Goal: Transaction & Acquisition: Purchase product/service

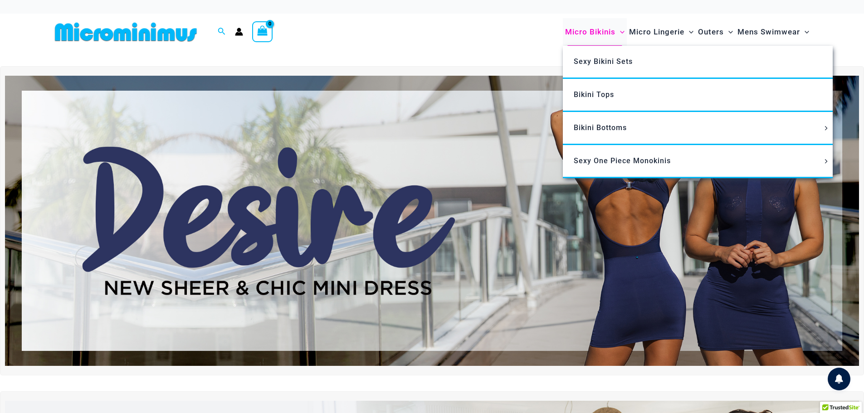
type input "**********"
click at [588, 34] on span "Micro Bikinis" at bounding box center [590, 31] width 50 height 23
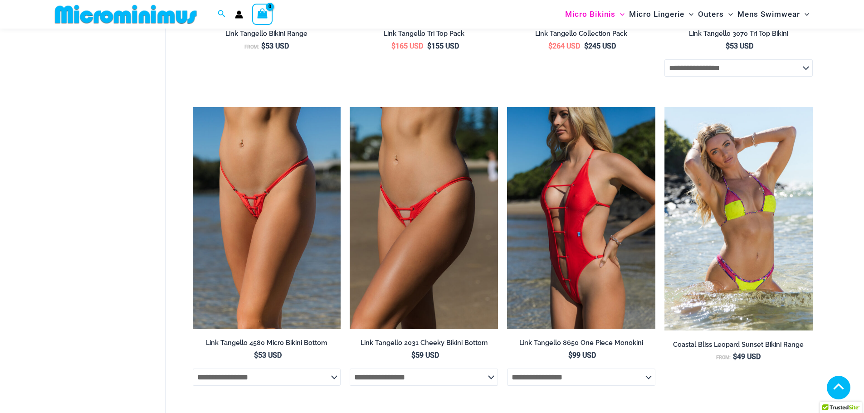
scroll to position [2395, 0]
